Goal: Information Seeking & Learning: Learn about a topic

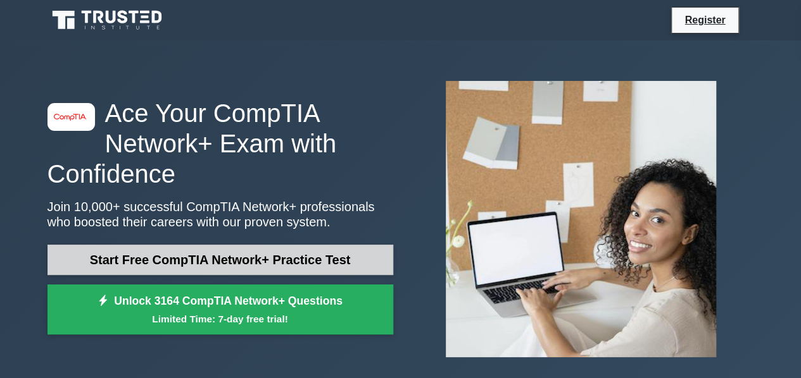
click at [202, 261] on link "Start Free CompTIA Network+ Practice Test" at bounding box center [220, 260] width 346 height 30
click at [144, 268] on link "Start Free CompTIA Network+ Practice Test" at bounding box center [220, 260] width 346 height 30
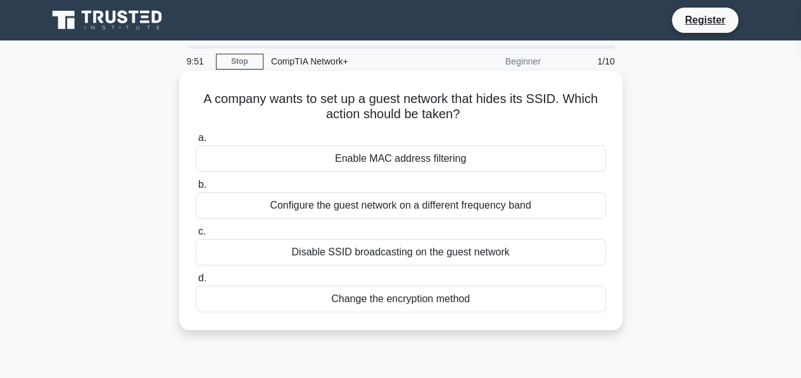
drag, startPoint x: 201, startPoint y: 98, endPoint x: 495, endPoint y: 295, distance: 353.5
click at [495, 295] on div "A company wants to set up a guest network that hides its SSID. Which action sho…" at bounding box center [400, 200] width 433 height 249
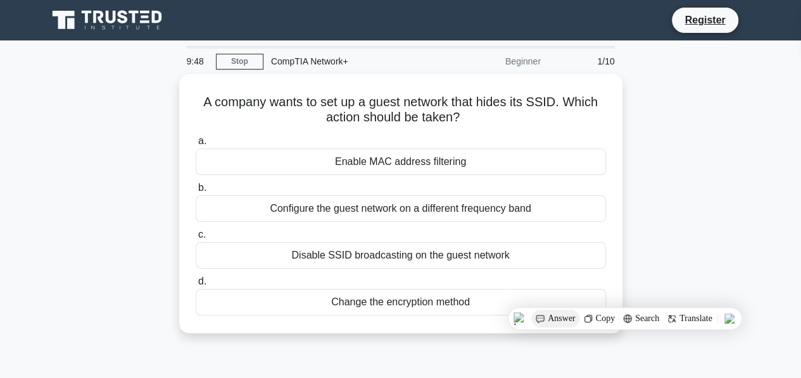
click at [561, 316] on span "Answer" at bounding box center [561, 319] width 28 height 10
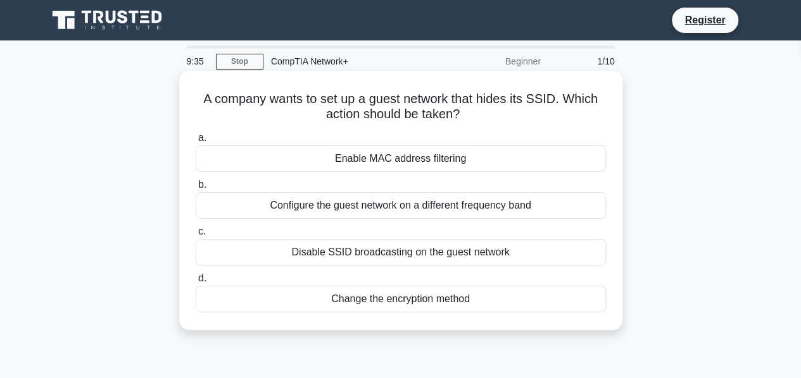
click at [201, 231] on span "c." at bounding box center [202, 231] width 8 height 11
click at [196, 231] on input "c. Disable SSID broadcasting on the guest network" at bounding box center [196, 232] width 0 height 8
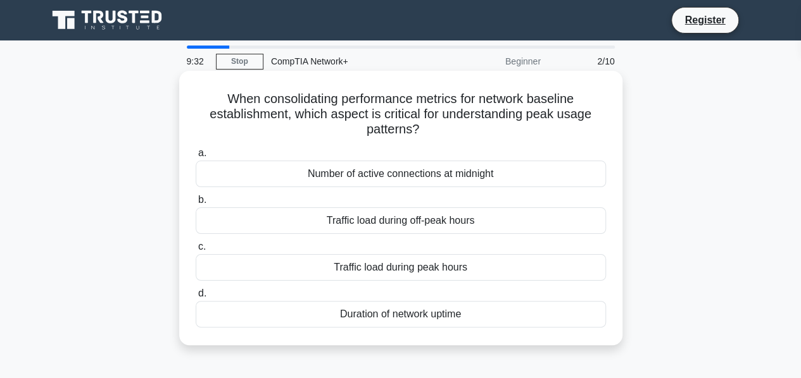
click at [209, 265] on div "Traffic load during peak hours" at bounding box center [401, 267] width 410 height 27
click at [196, 251] on input "c. Traffic load during peak hours" at bounding box center [196, 247] width 0 height 8
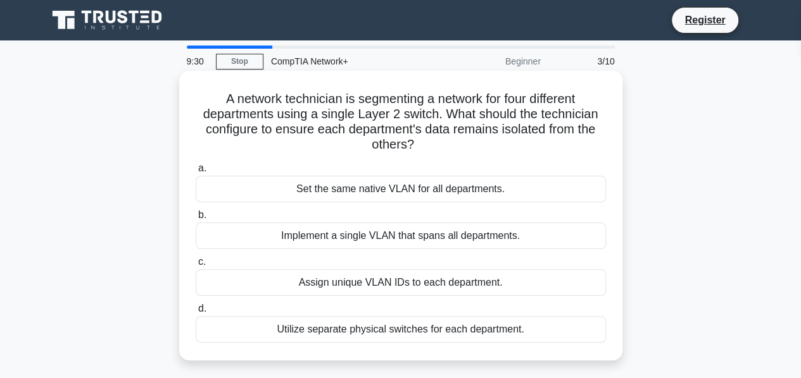
click at [209, 282] on div "Assign unique VLAN IDs to each department." at bounding box center [401, 283] width 410 height 27
click at [196, 266] on input "c. Assign unique VLAN IDs to each department." at bounding box center [196, 262] width 0 height 8
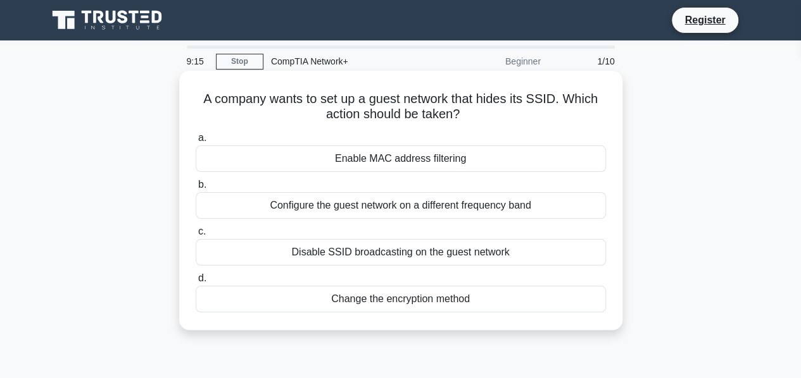
click at [217, 252] on div "Disable SSID broadcasting on the guest network" at bounding box center [401, 252] width 410 height 27
click at [196, 236] on input "c. Disable SSID broadcasting on the guest network" at bounding box center [196, 232] width 0 height 8
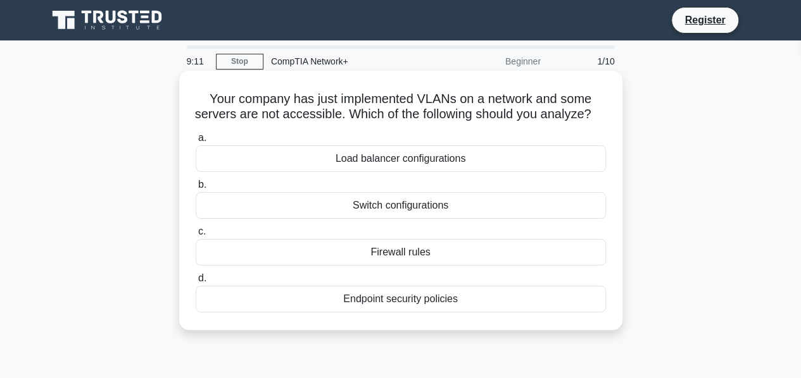
drag, startPoint x: 205, startPoint y: 97, endPoint x: 529, endPoint y: 319, distance: 392.5
click at [529, 319] on div "Your company has just implemented VLANs on a network and some servers are not a…" at bounding box center [400, 200] width 433 height 249
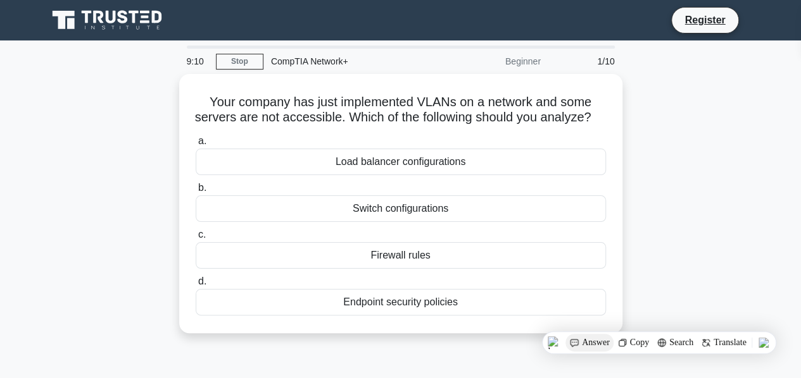
click at [586, 340] on span "Answer" at bounding box center [596, 343] width 28 height 10
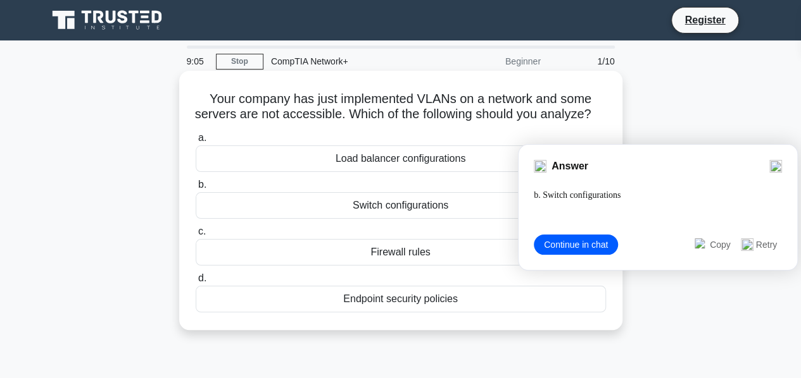
click at [221, 219] on div "Switch configurations" at bounding box center [401, 205] width 410 height 27
click at [196, 189] on input "b. Switch configurations" at bounding box center [196, 185] width 0 height 8
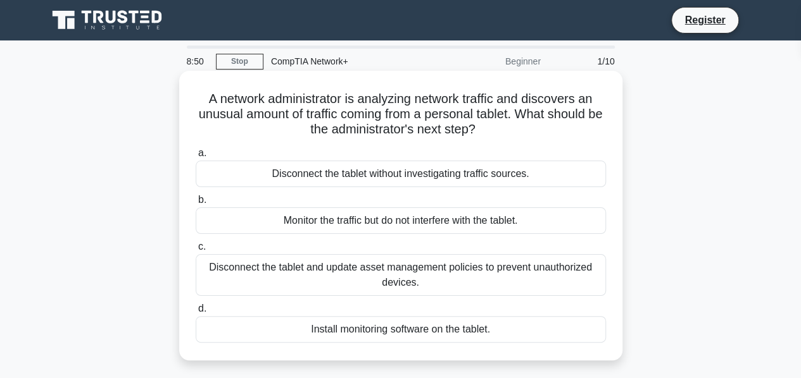
drag, startPoint x: 201, startPoint y: 99, endPoint x: 547, endPoint y: 324, distance: 412.7
click at [547, 324] on div "A network administrator is analyzing network traffic and discovers an unusual a…" at bounding box center [400, 216] width 433 height 280
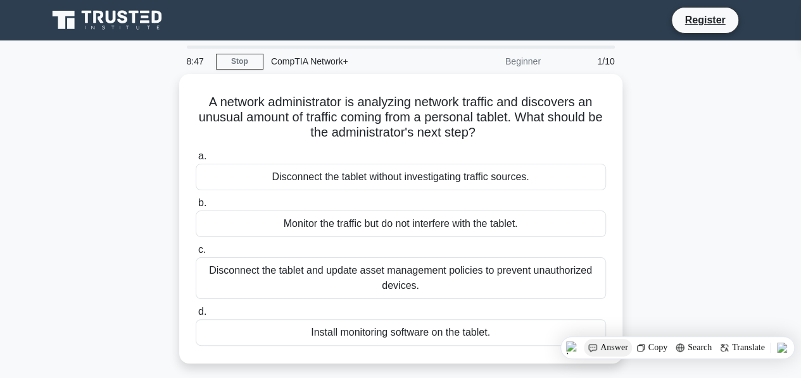
click at [595, 346] on img at bounding box center [592, 348] width 10 height 10
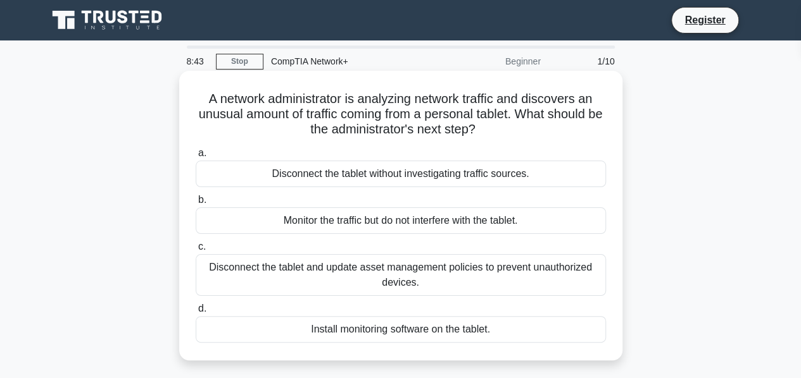
click at [206, 201] on label "b. Monitor the traffic but do not interfere with the tablet." at bounding box center [401, 213] width 410 height 42
click at [196, 201] on input "b. Monitor the traffic but do not interfere with the tablet." at bounding box center [196, 200] width 0 height 8
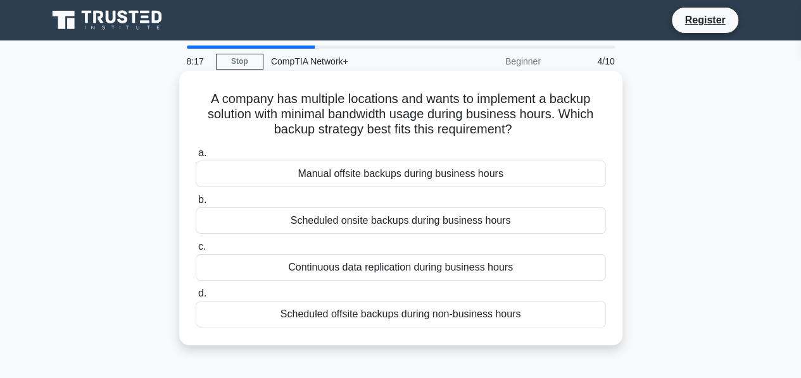
drag, startPoint x: 205, startPoint y: 96, endPoint x: 549, endPoint y: 306, distance: 403.0
click at [549, 306] on div "A company has multiple locations and wants to implement a backup solution with …" at bounding box center [400, 208] width 433 height 265
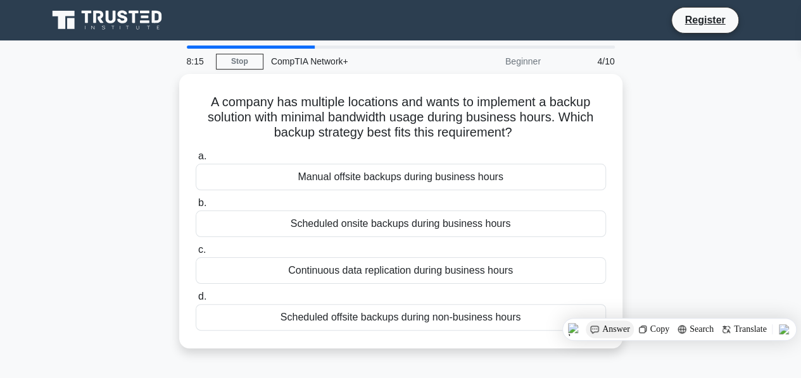
click at [606, 331] on span "Answer" at bounding box center [616, 330] width 28 height 10
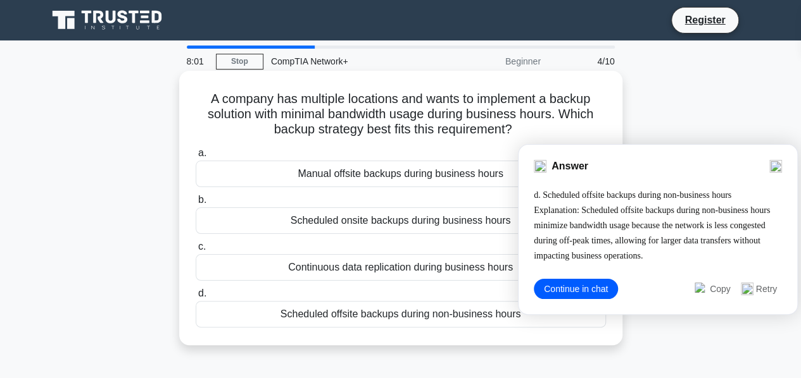
click at [221, 309] on div "Scheduled offsite backups during non-business hours" at bounding box center [401, 314] width 410 height 27
click at [196, 298] on input "d. Scheduled offsite backups during non-business hours" at bounding box center [196, 294] width 0 height 8
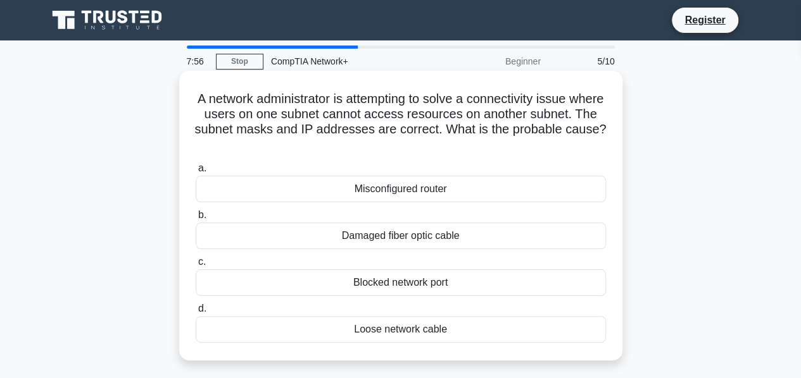
drag, startPoint x: 206, startPoint y: 100, endPoint x: 461, endPoint y: 354, distance: 360.2
click at [461, 354] on div "A network administrator is attempting to solve a connectivity issue where users…" at bounding box center [400, 216] width 433 height 280
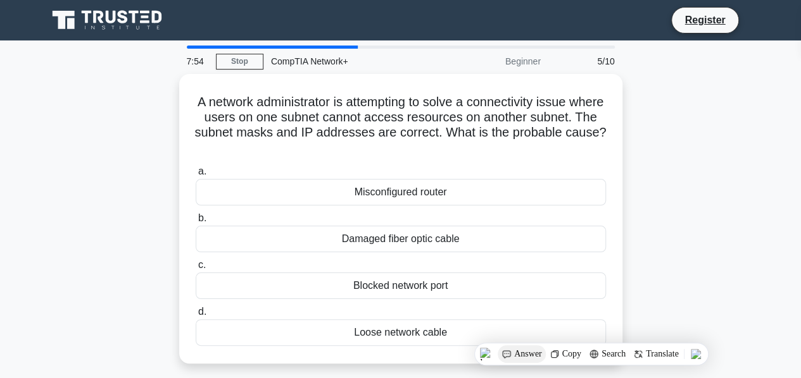
click at [523, 355] on span "Answer" at bounding box center [528, 354] width 28 height 10
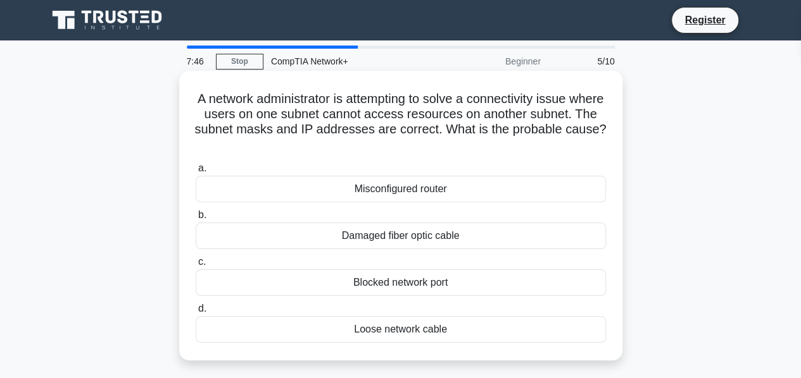
click at [203, 168] on span "a." at bounding box center [202, 168] width 8 height 11
click at [196, 168] on input "a. Misconfigured router" at bounding box center [196, 169] width 0 height 8
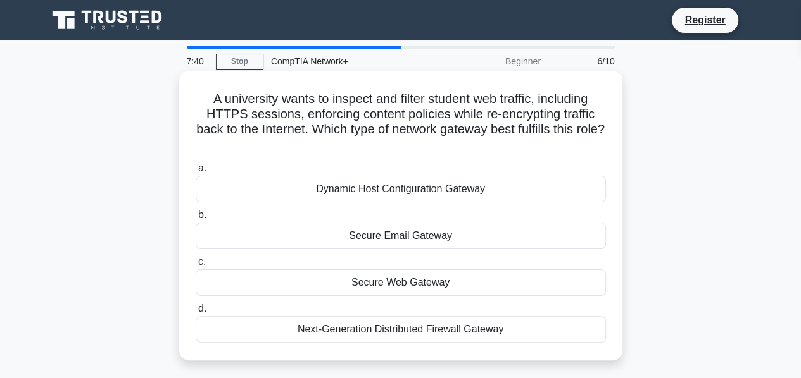
drag, startPoint x: 205, startPoint y: 96, endPoint x: 512, endPoint y: 344, distance: 394.6
click at [512, 344] on div "A university wants to inspect and filter student web traffic, including HTTPS s…" at bounding box center [400, 216] width 433 height 280
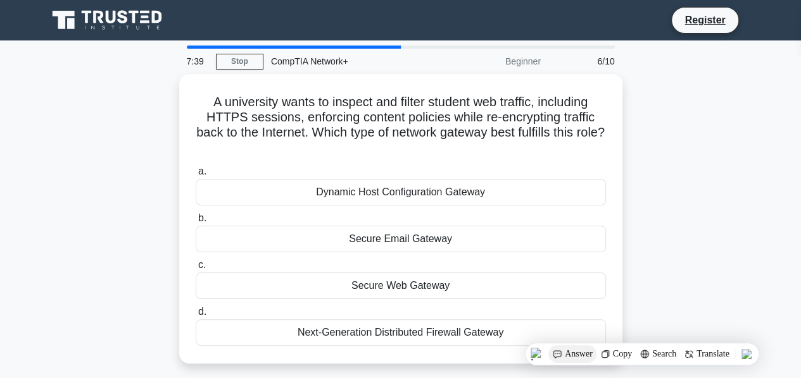
click at [581, 354] on span "Answer" at bounding box center [578, 354] width 28 height 10
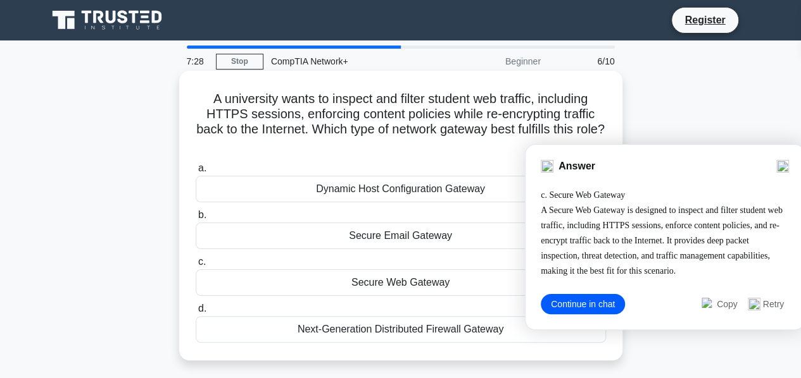
click at [221, 284] on div "Secure Web Gateway" at bounding box center [401, 283] width 410 height 27
click at [196, 266] on input "c. Secure Web Gateway" at bounding box center [196, 262] width 0 height 8
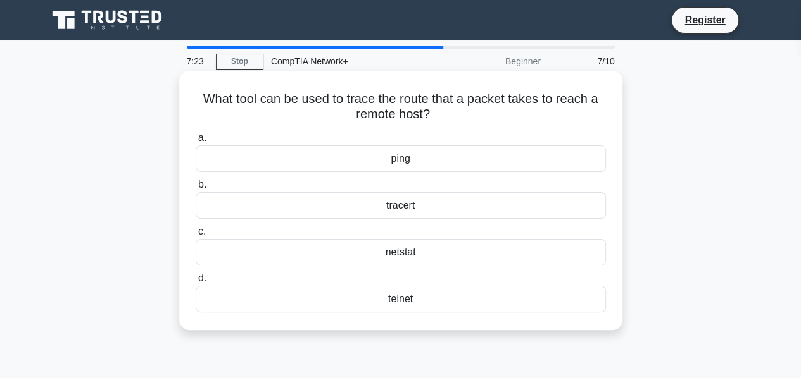
drag, startPoint x: 199, startPoint y: 99, endPoint x: 477, endPoint y: 328, distance: 361.0
click at [477, 328] on div "What tool can be used to trace the route that a packet takes to reach a remote …" at bounding box center [400, 200] width 443 height 259
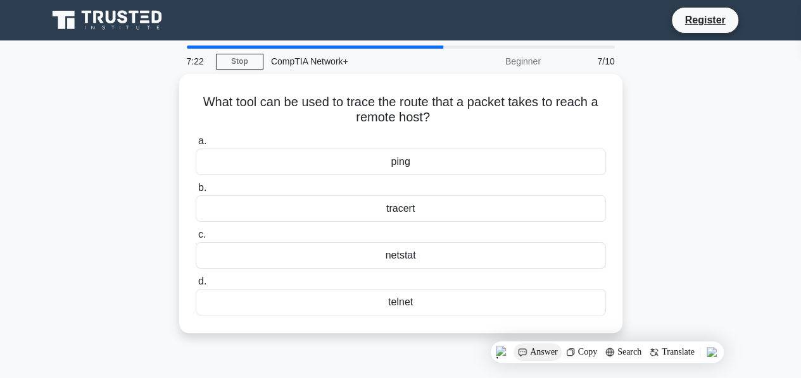
click at [535, 356] on span "Answer" at bounding box center [544, 352] width 28 height 10
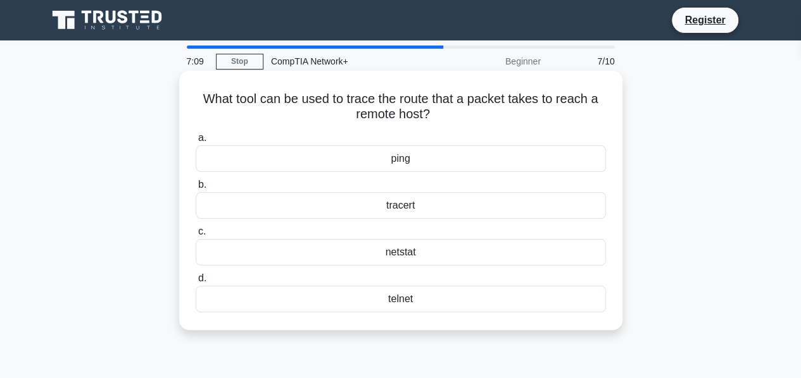
click at [203, 184] on span "b." at bounding box center [202, 184] width 8 height 11
click at [196, 184] on input "b. tracert" at bounding box center [196, 185] width 0 height 8
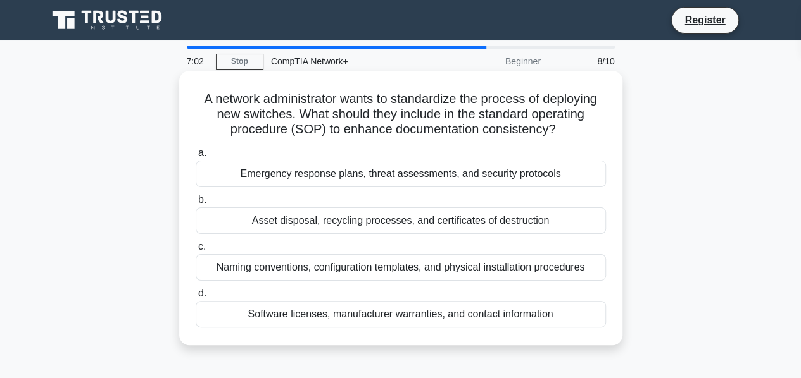
drag, startPoint x: 199, startPoint y: 101, endPoint x: 592, endPoint y: 306, distance: 443.8
click at [592, 306] on div "A network administrator wants to standardize the process of deploying new switc…" at bounding box center [400, 208] width 433 height 265
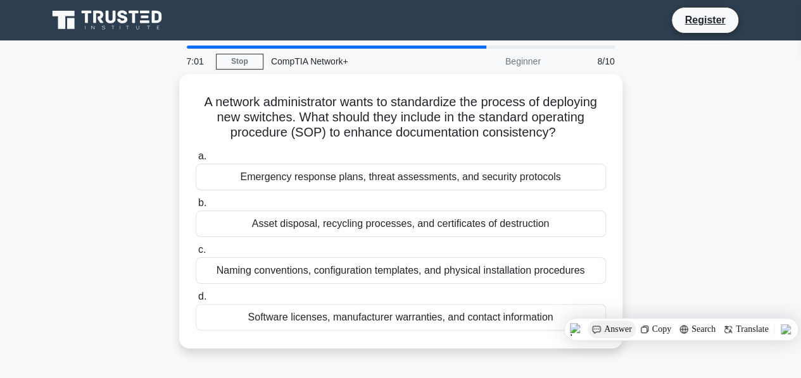
click at [608, 328] on span "Answer" at bounding box center [618, 330] width 28 height 10
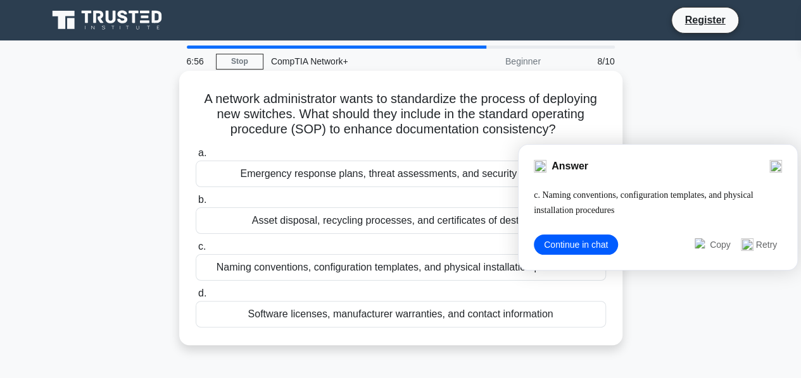
click at [201, 263] on div "Naming conventions, configuration templates, and physical installation procedur…" at bounding box center [401, 267] width 410 height 27
click at [196, 251] on input "c. Naming conventions, configuration templates, and physical installation proce…" at bounding box center [196, 247] width 0 height 8
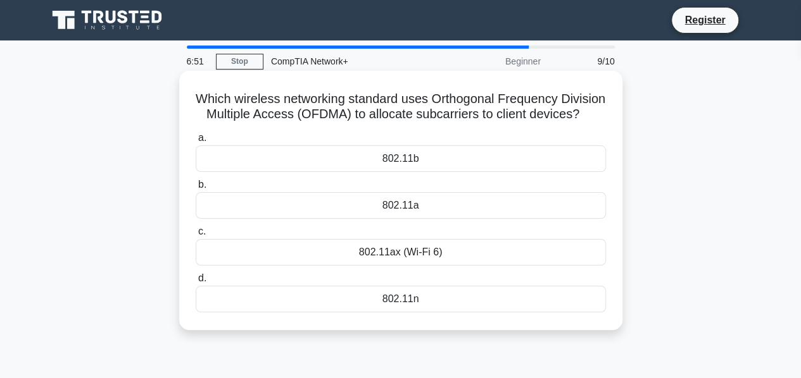
drag, startPoint x: 221, startPoint y: 98, endPoint x: 432, endPoint y: 330, distance: 313.6
click at [432, 325] on div "Which wireless networking standard uses Orthogonal Frequency Division Multiple …" at bounding box center [400, 200] width 433 height 249
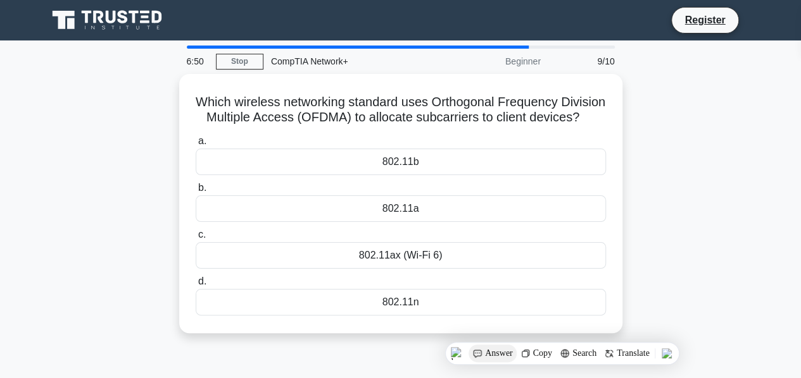
click at [503, 354] on span "Answer" at bounding box center [499, 354] width 28 height 10
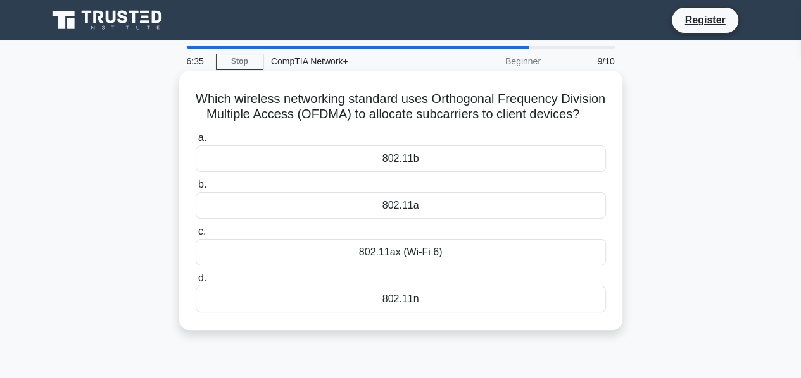
click at [208, 265] on div "802.11ax (Wi-Fi 6)" at bounding box center [401, 252] width 410 height 27
click at [196, 236] on input "c. 802.11ax (Wi-Fi 6)" at bounding box center [196, 232] width 0 height 8
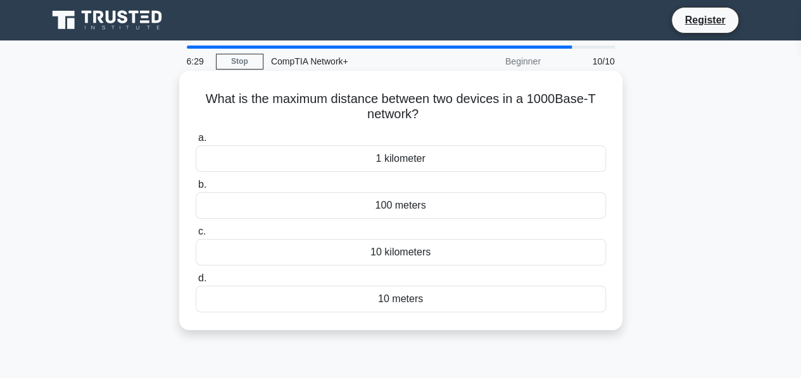
drag, startPoint x: 206, startPoint y: 101, endPoint x: 438, endPoint y: 310, distance: 312.3
click at [438, 310] on div "What is the maximum distance between two devices in a 1000Base-T network? .spin…" at bounding box center [400, 200] width 433 height 249
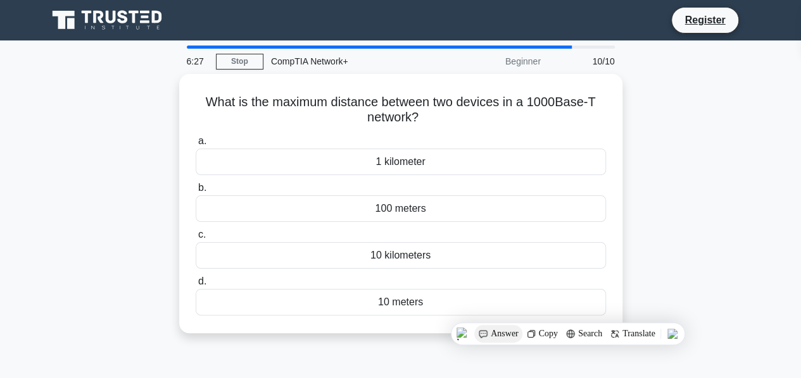
click at [496, 330] on span "Answer" at bounding box center [504, 334] width 28 height 10
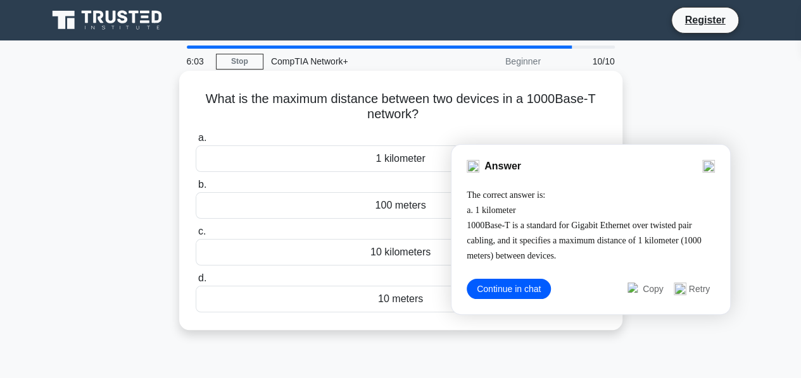
click at [200, 136] on span "a." at bounding box center [202, 137] width 8 height 11
click at [196, 136] on input "a. 1 kilometer" at bounding box center [196, 138] width 0 height 8
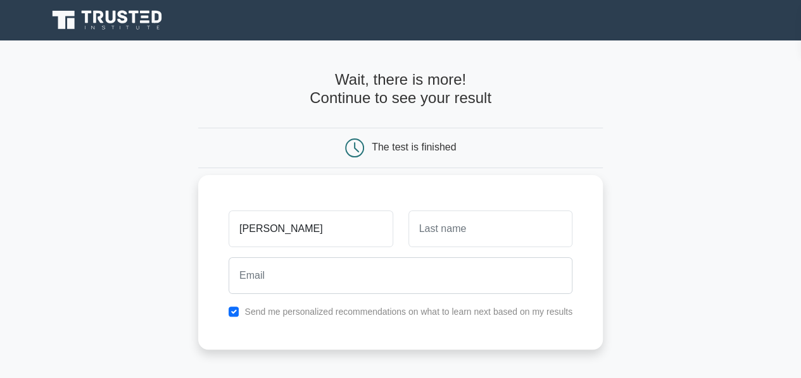
type input "[PERSON_NAME]"
click at [421, 231] on input "text" at bounding box center [490, 229] width 164 height 37
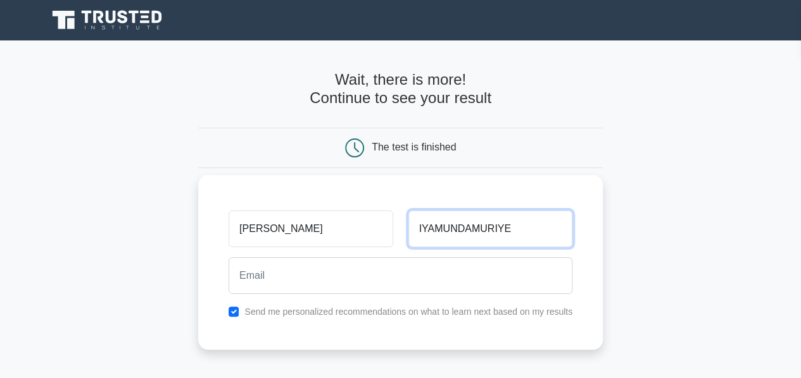
type input "IYAMUNDAMURIYE"
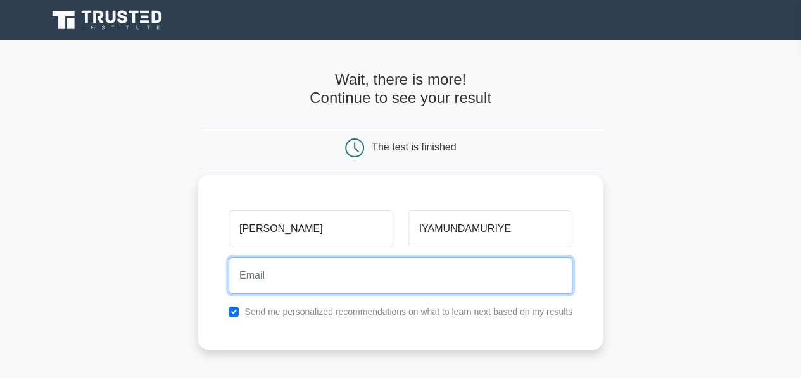
click at [358, 274] on input "email" at bounding box center [400, 276] width 344 height 37
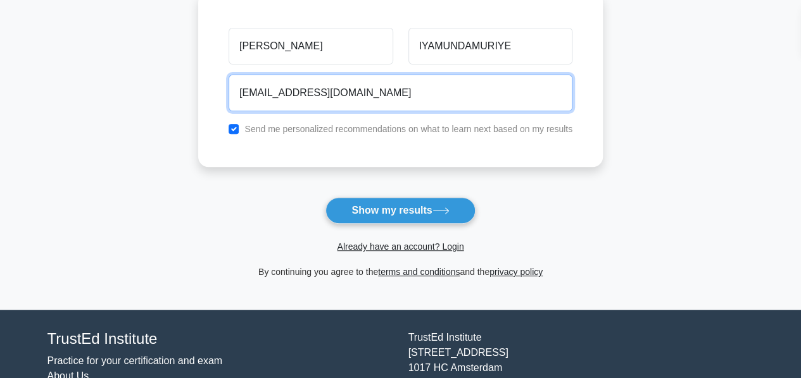
scroll to position [190, 0]
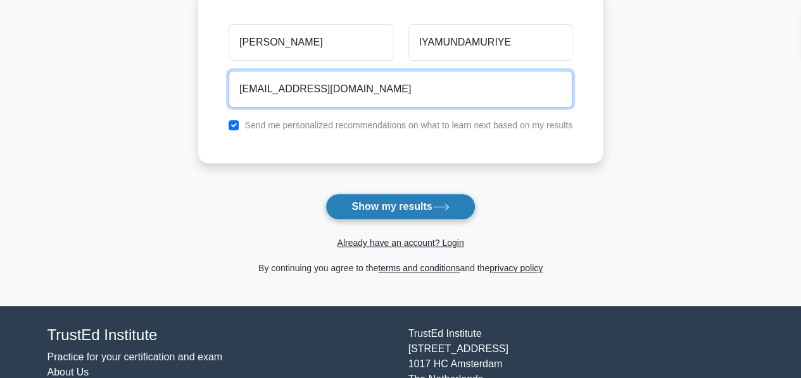
type input "iyamuclement2@gmail.com"
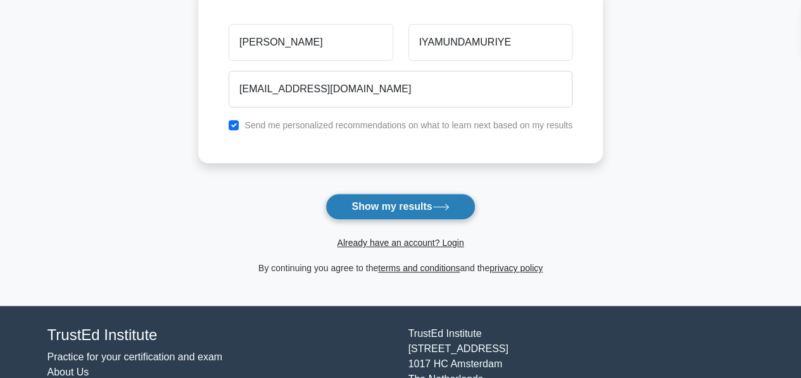
click at [400, 207] on button "Show my results" at bounding box center [399, 207] width 149 height 27
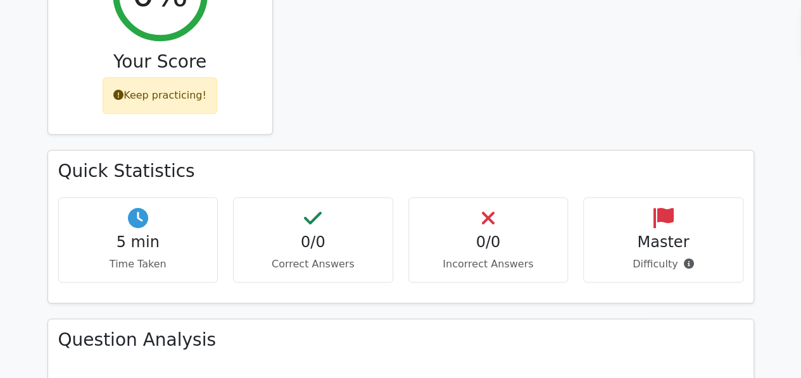
scroll to position [570, 0]
